Goal: Go to known website: Access a specific website the user already knows

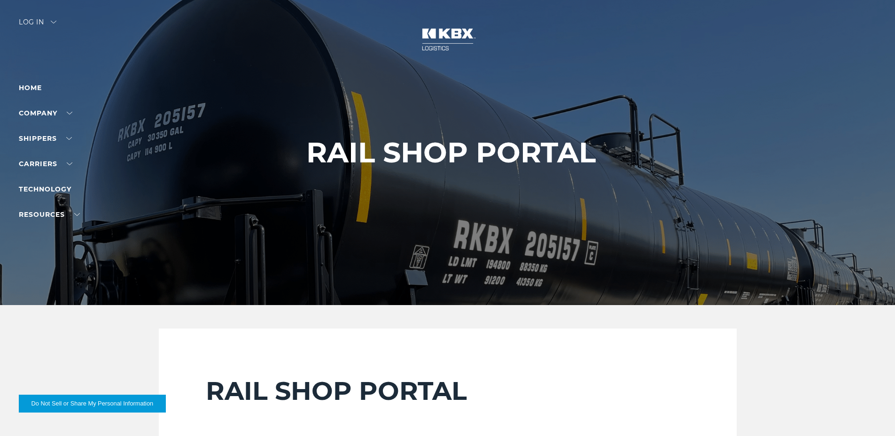
click at [28, 19] on div "Log in" at bounding box center [38, 26] width 38 height 14
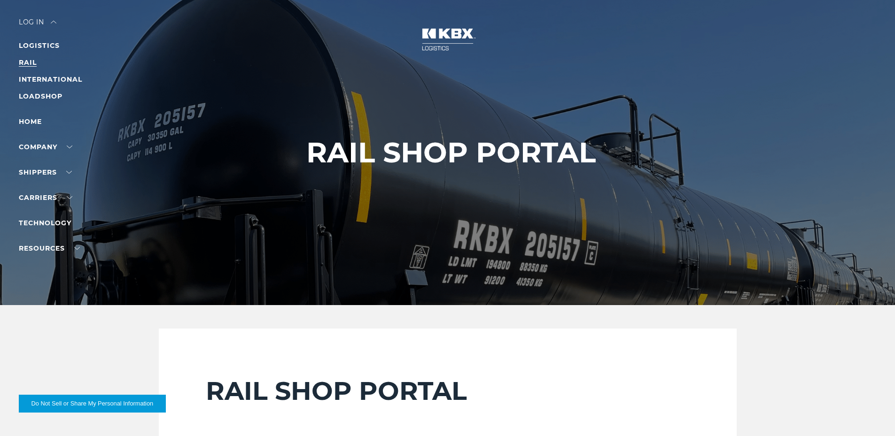
click at [23, 62] on link "RAIL" at bounding box center [28, 62] width 18 height 8
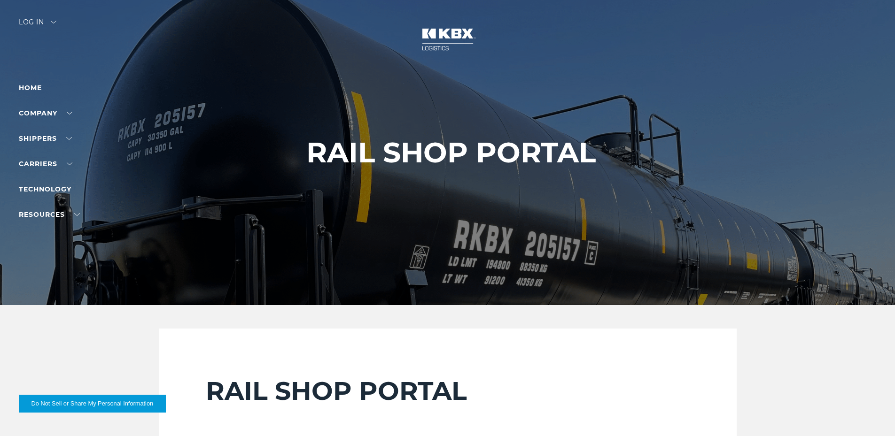
click at [32, 22] on div "Log in" at bounding box center [38, 26] width 38 height 14
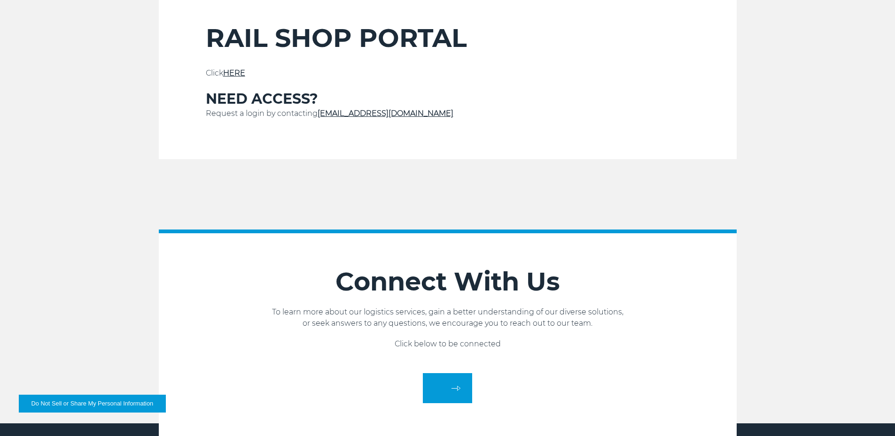
scroll to position [355, 0]
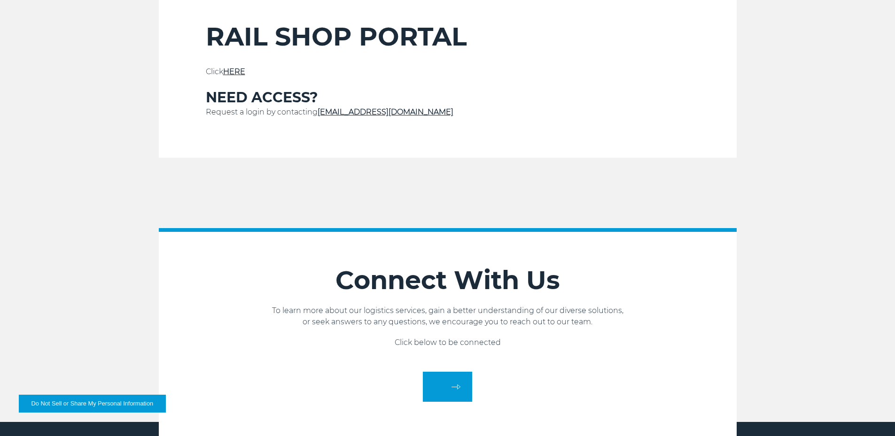
click at [241, 73] on link "HERE" at bounding box center [234, 71] width 22 height 9
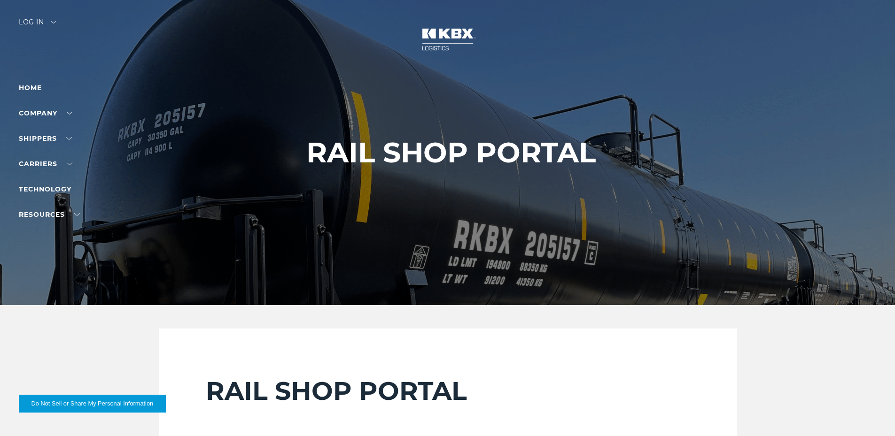
click at [28, 22] on div "Log in" at bounding box center [38, 26] width 38 height 14
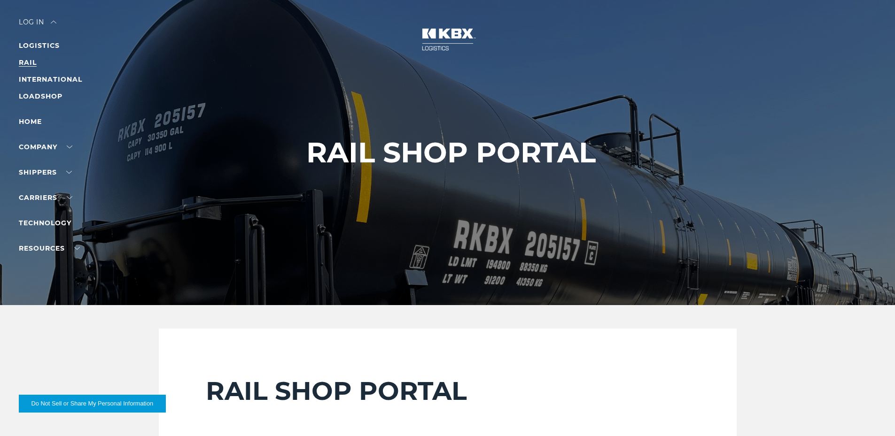
click at [33, 62] on link "RAIL" at bounding box center [28, 62] width 18 height 8
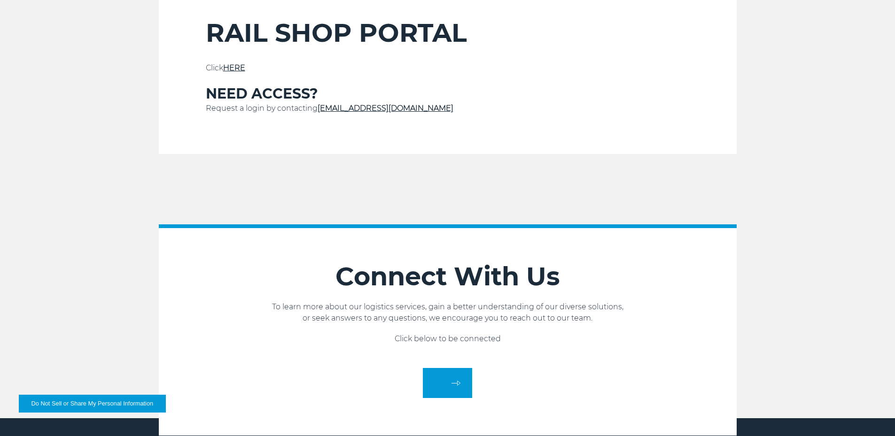
scroll to position [282, 0]
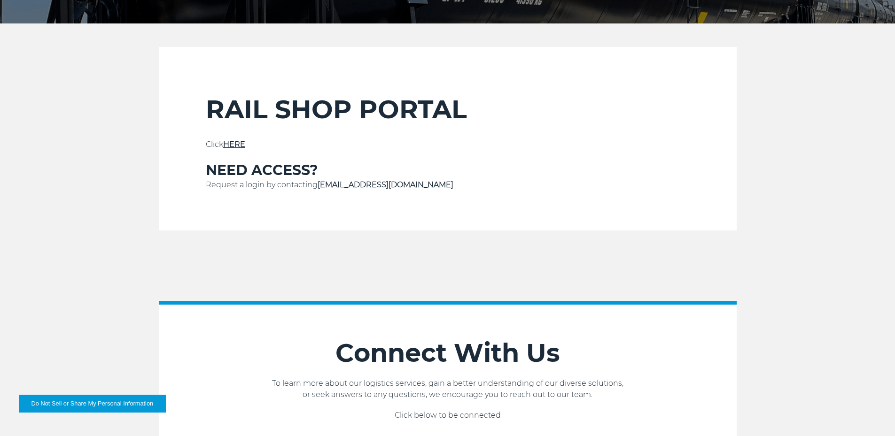
click at [233, 136] on div "RAIL SHOP PORTAL Click HERE NEED ACCESS? Request a login by contacting Service@…" at bounding box center [448, 162] width 484 height 137
click at [225, 144] on link "HERE" at bounding box center [234, 144] width 22 height 9
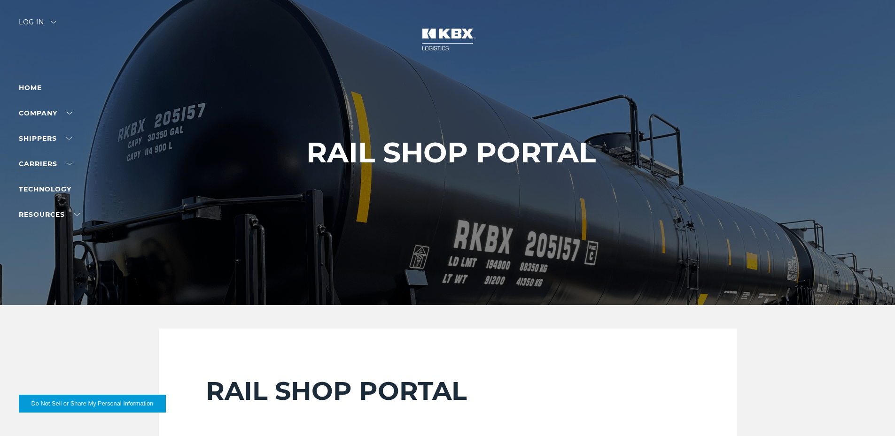
click at [46, 20] on div "Log in" at bounding box center [38, 26] width 38 height 14
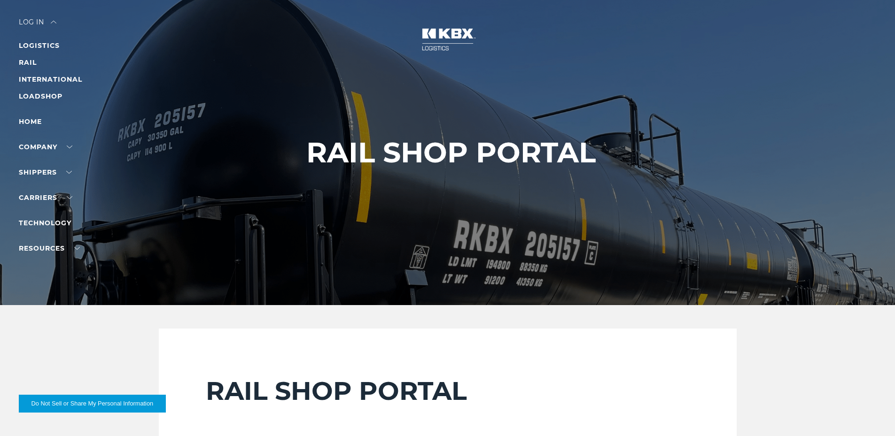
click at [167, 69] on div at bounding box center [451, 152] width 902 height 305
click at [34, 21] on div "Log in" at bounding box center [38, 26] width 38 height 14
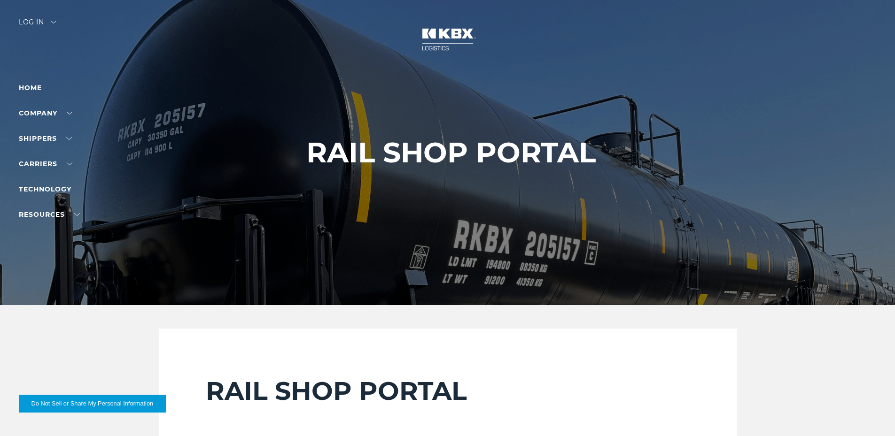
click at [43, 21] on div "Log in" at bounding box center [38, 26] width 38 height 14
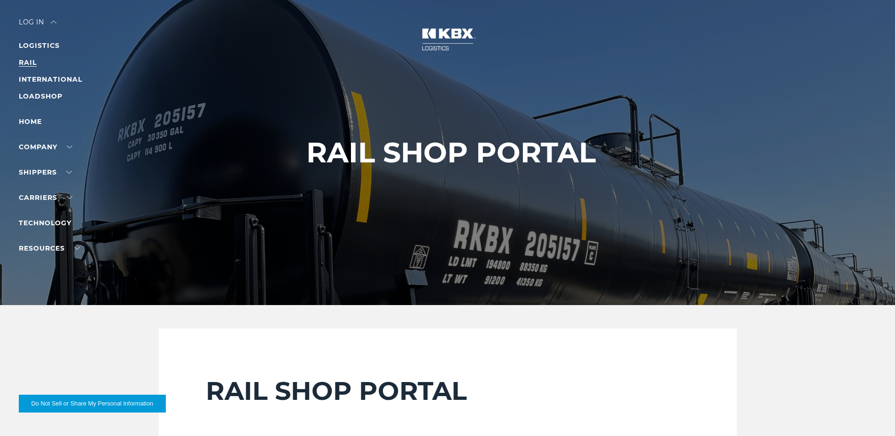
click at [31, 61] on link "RAIL" at bounding box center [28, 62] width 18 height 8
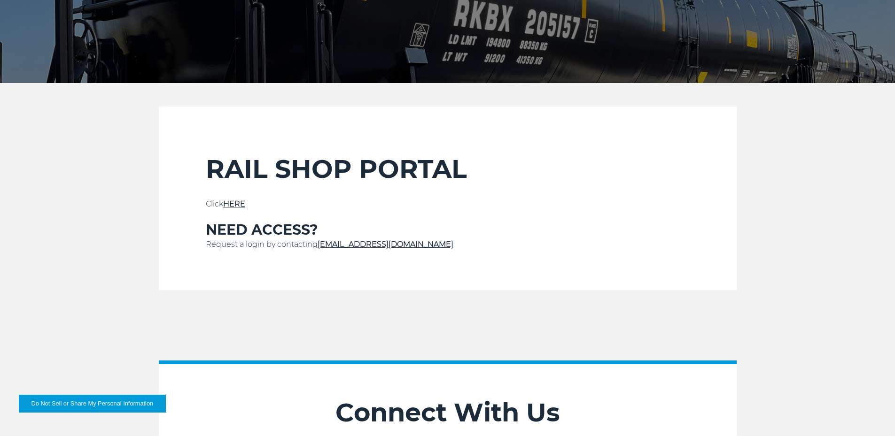
scroll to position [235, 0]
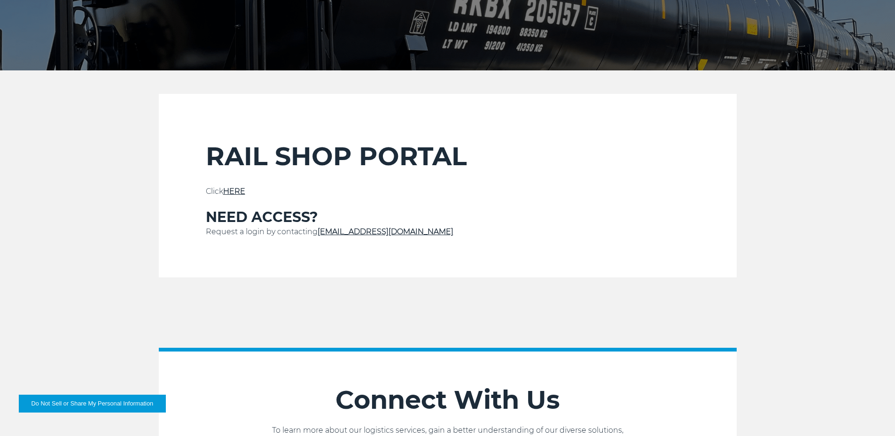
click at [233, 191] on link "HERE" at bounding box center [234, 191] width 22 height 9
